Goal: Transaction & Acquisition: Purchase product/service

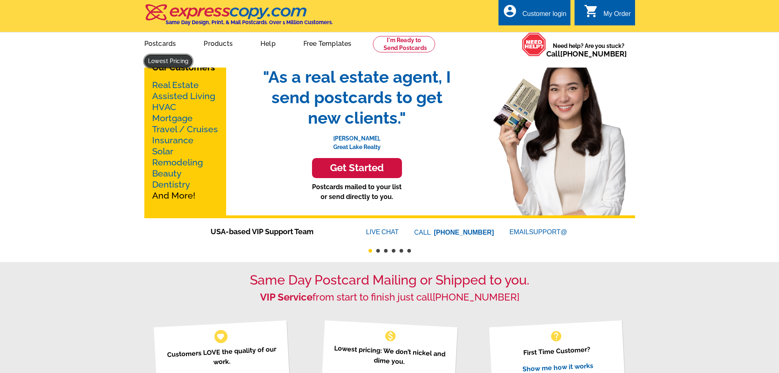
click at [193, 55] on link at bounding box center [168, 61] width 48 height 13
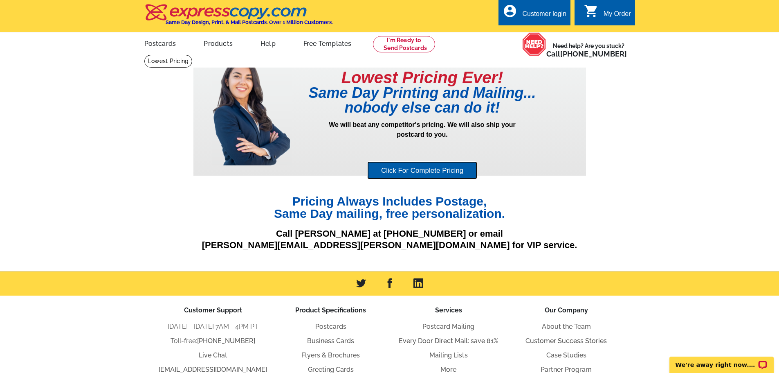
click at [414, 171] on link "Click For Complete Pricing" at bounding box center [422, 170] width 110 height 18
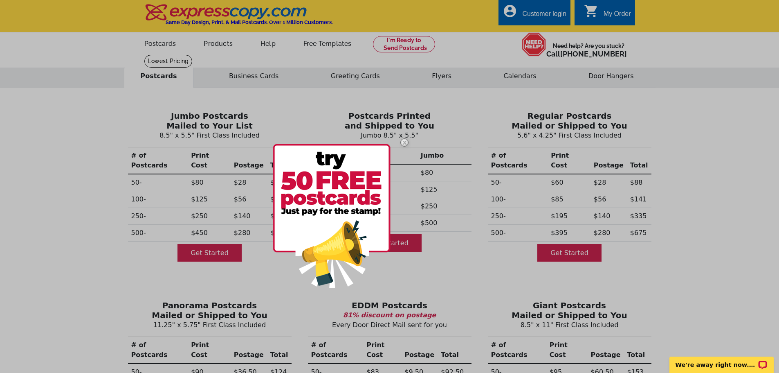
click at [405, 142] on img at bounding box center [405, 143] width 24 height 24
